Goal: Transaction & Acquisition: Purchase product/service

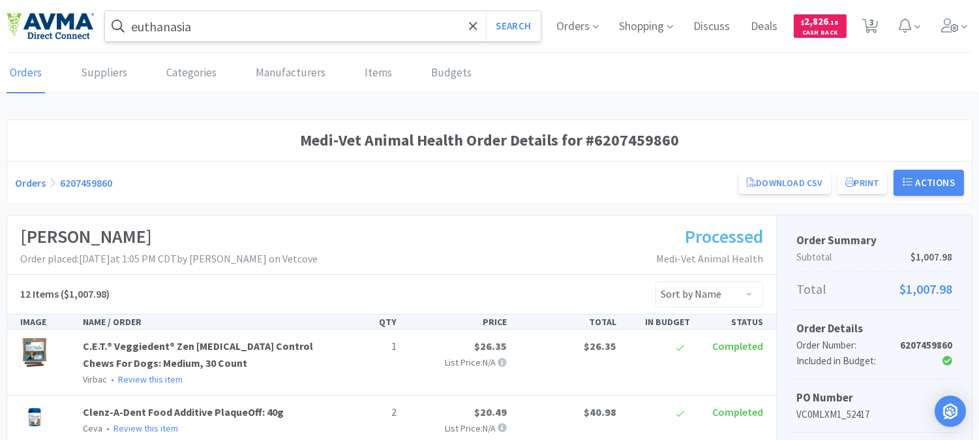
drag, startPoint x: 222, startPoint y: 16, endPoint x: 231, endPoint y: 35, distance: 21.3
click at [223, 17] on input "euthanasia" at bounding box center [323, 26] width 436 height 30
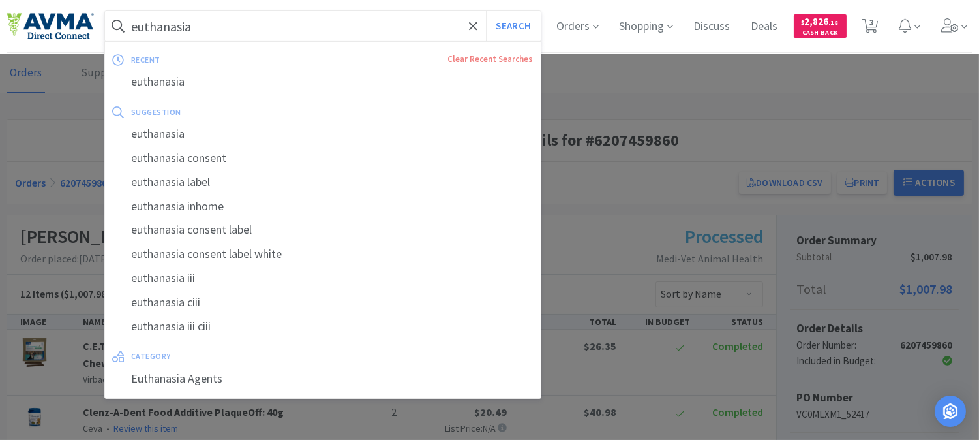
paste input "78905627"
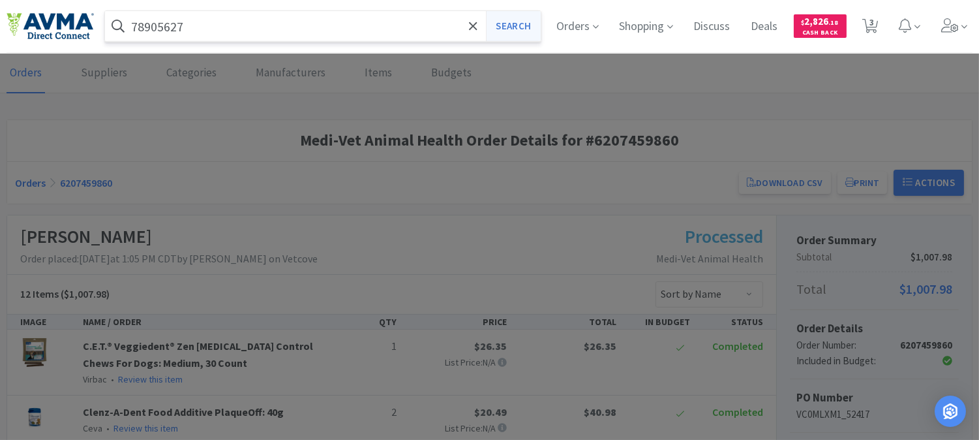
type input "78905627"
click at [517, 22] on button "Search" at bounding box center [513, 26] width 54 height 30
select select "20"
select select "1"
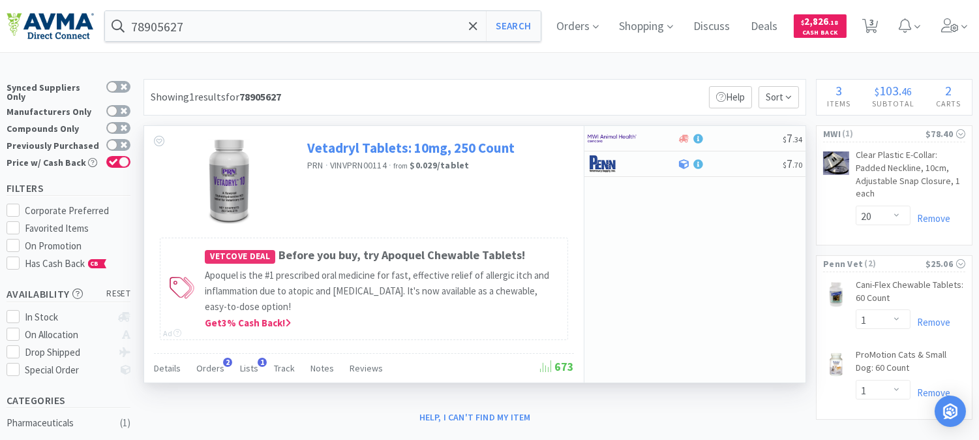
click at [406, 144] on link "Vetadryl Tablets: 10mg, 250 Count" at bounding box center [410, 148] width 207 height 18
